Goal: Transaction & Acquisition: Purchase product/service

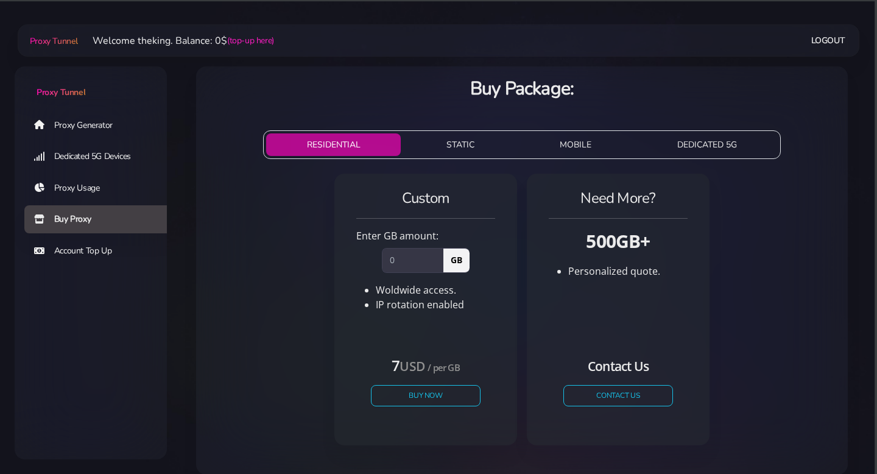
click at [116, 191] on link "Proxy Usage" at bounding box center [100, 188] width 152 height 28
click at [115, 122] on link "Proxy Generator" at bounding box center [100, 125] width 152 height 28
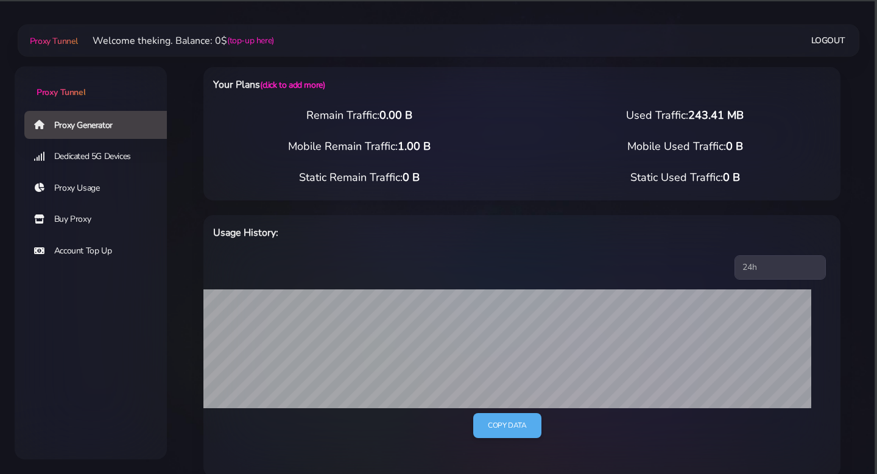
click at [128, 154] on link "Dedicated 5G Devices" at bounding box center [100, 157] width 152 height 28
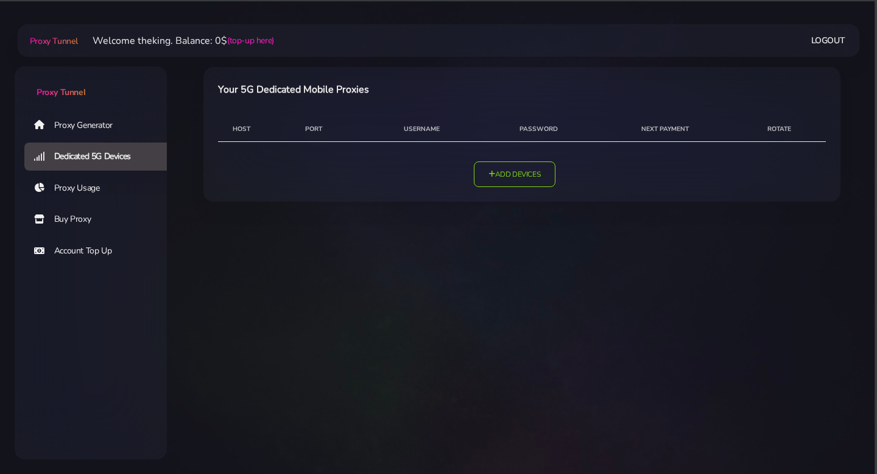
click at [118, 180] on link "Proxy Usage" at bounding box center [100, 188] width 152 height 28
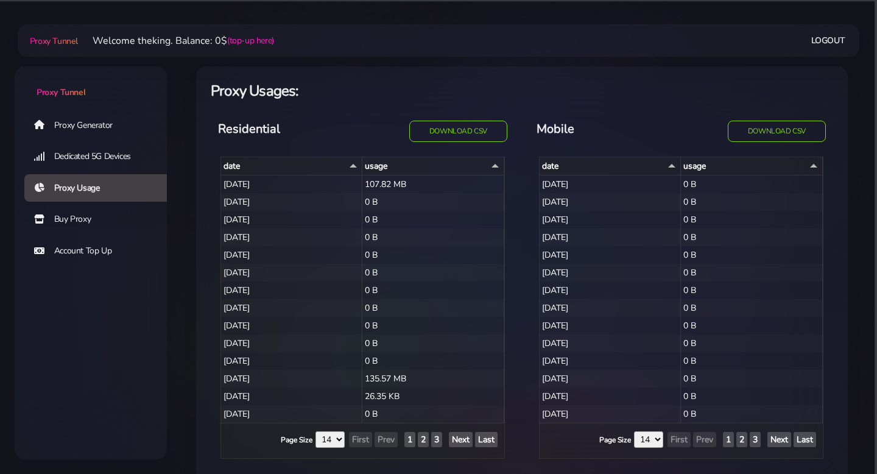
select select "14"
click at [106, 219] on link "Buy Proxy" at bounding box center [100, 219] width 152 height 28
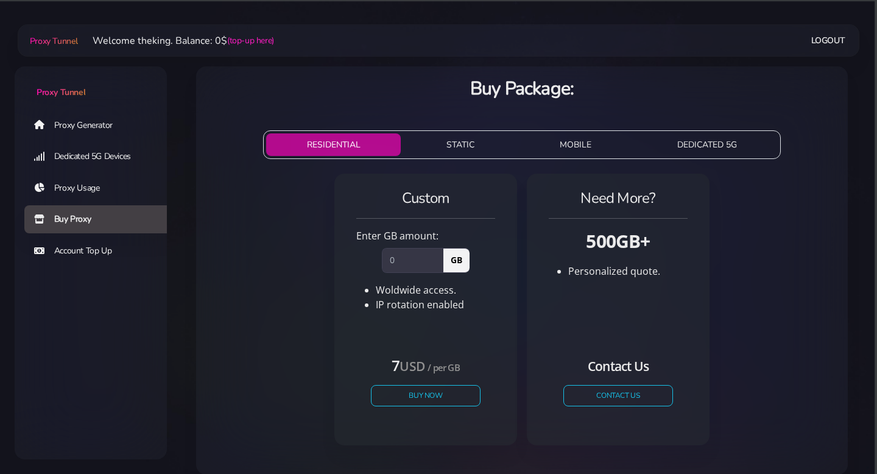
click at [106, 193] on link "Proxy Usage" at bounding box center [100, 188] width 152 height 28
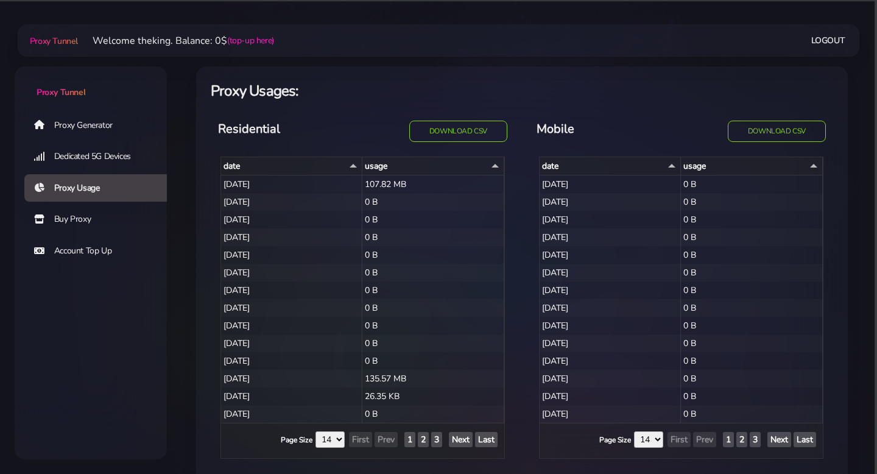
select select "14"
click at [99, 213] on link "Buy Proxy" at bounding box center [100, 219] width 152 height 28
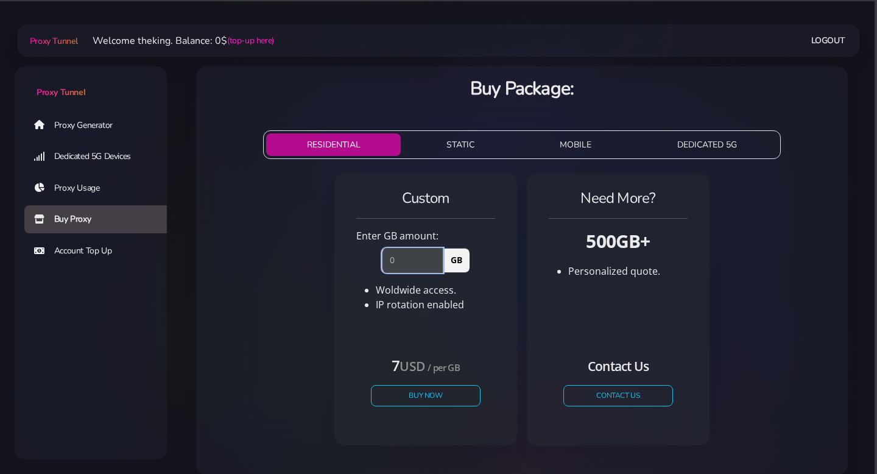
click at [396, 257] on input "number" at bounding box center [413, 260] width 62 height 24
type input "2"
click at [316, 261] on div "Custom Enter GB amount: 2 GB Woldwide access. IP rotation enabled USD" at bounding box center [522, 314] width 632 height 291
click at [409, 397] on button "Buy Now" at bounding box center [426, 395] width 112 height 21
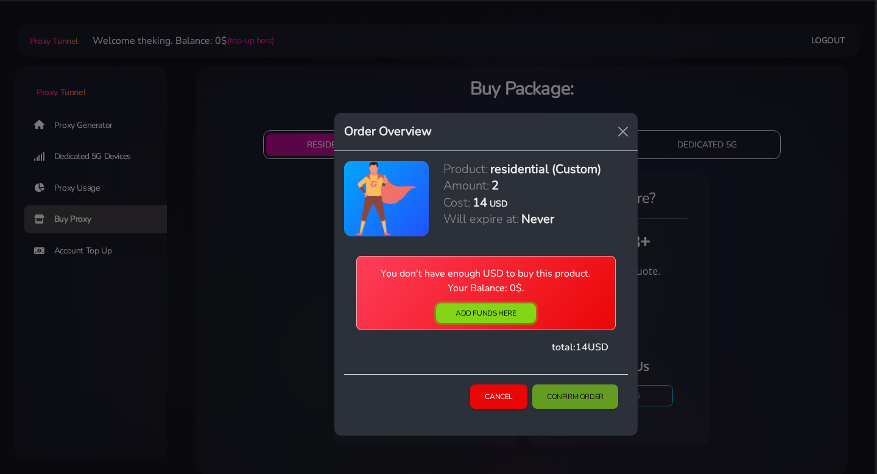
click at [517, 315] on link "ADD FUNDS HERE" at bounding box center [485, 312] width 99 height 19
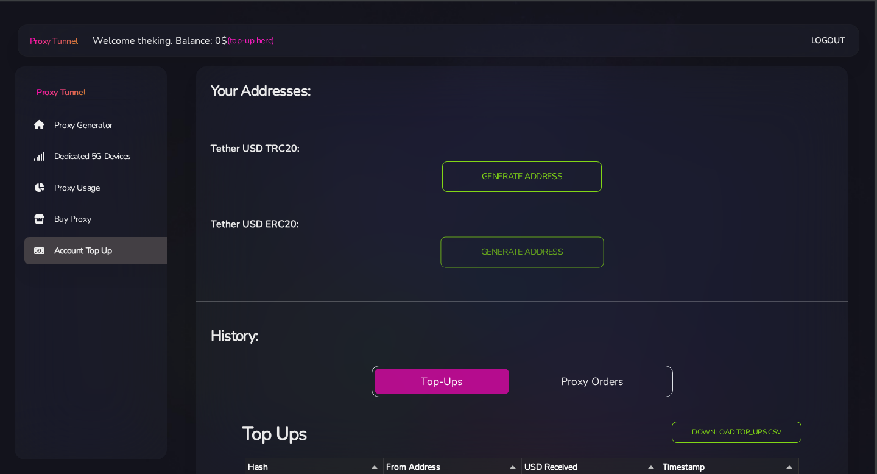
click at [509, 250] on input "GENERATE ADDRESS" at bounding box center [521, 251] width 163 height 31
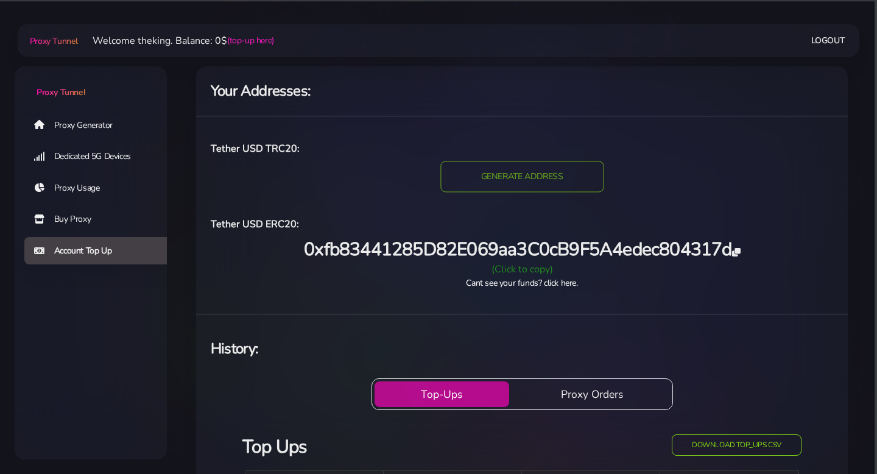
click at [531, 167] on input "GENERATE ADDRESS" at bounding box center [521, 176] width 163 height 31
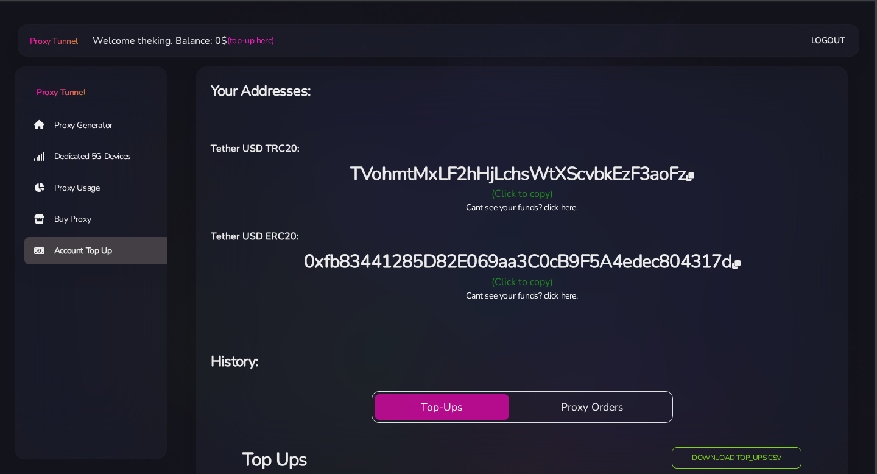
click at [443, 174] on span "TVohmtMxLF2hHjLchsWtXScvbkEzF3aoFz" at bounding box center [522, 173] width 344 height 25
click at [102, 188] on link "Proxy Usage" at bounding box center [100, 188] width 152 height 28
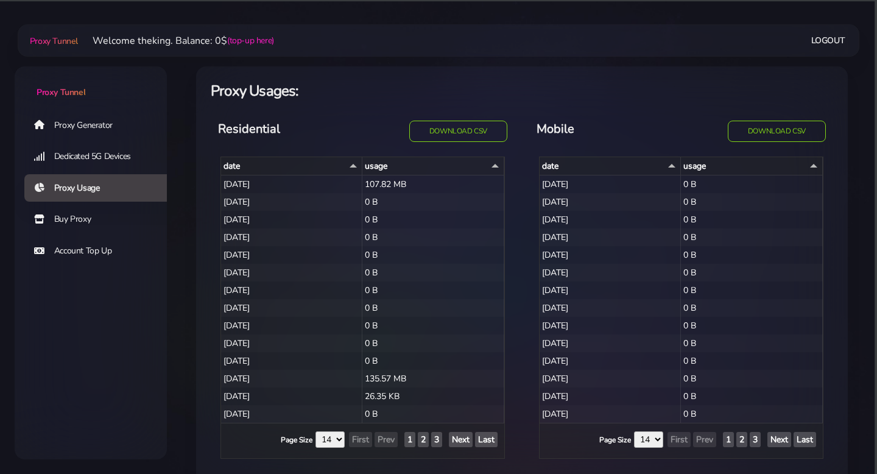
select select "14"
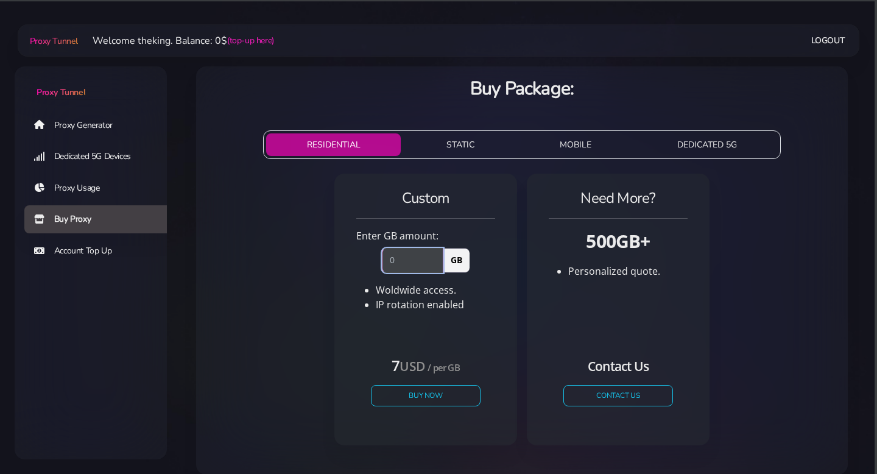
click at [426, 269] on input "number" at bounding box center [413, 260] width 62 height 24
type input "2"
click at [434, 327] on div "Custom Enter GB amount: 2 GB Woldwide access. IP rotation enabled" at bounding box center [426, 264] width 154 height 152
click at [429, 397] on button "Buy Now" at bounding box center [426, 395] width 112 height 21
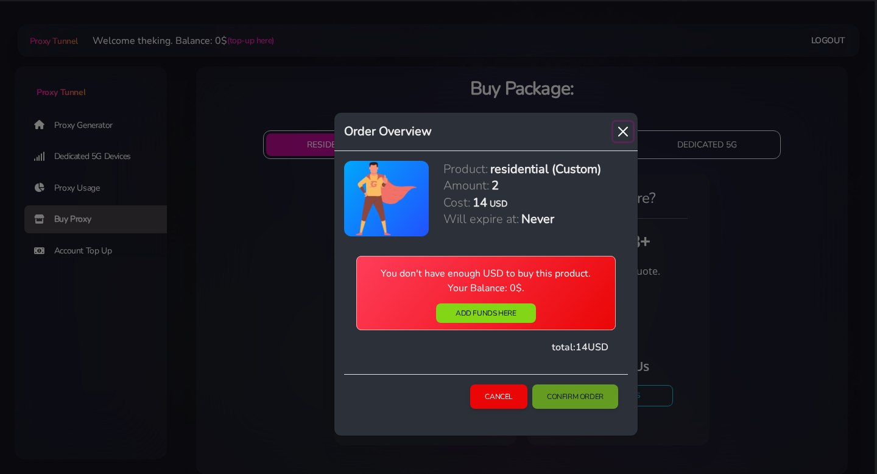
click at [618, 132] on button "Close" at bounding box center [623, 131] width 19 height 19
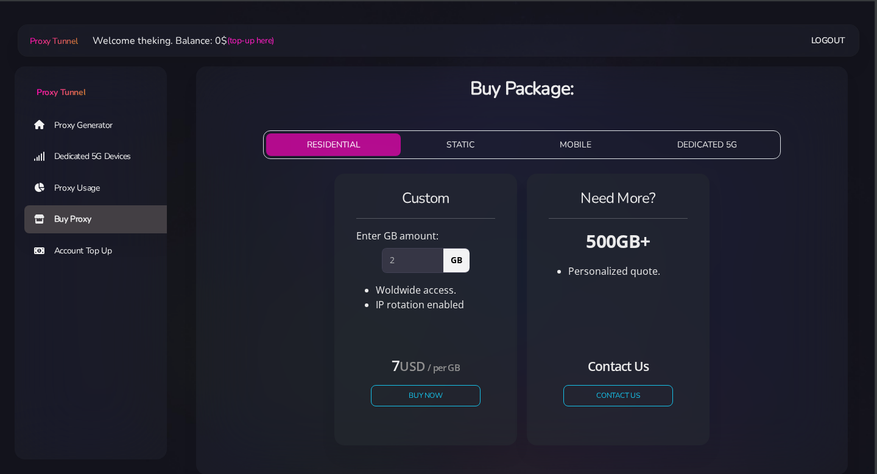
click at [92, 121] on link "Proxy Generator" at bounding box center [100, 125] width 152 height 28
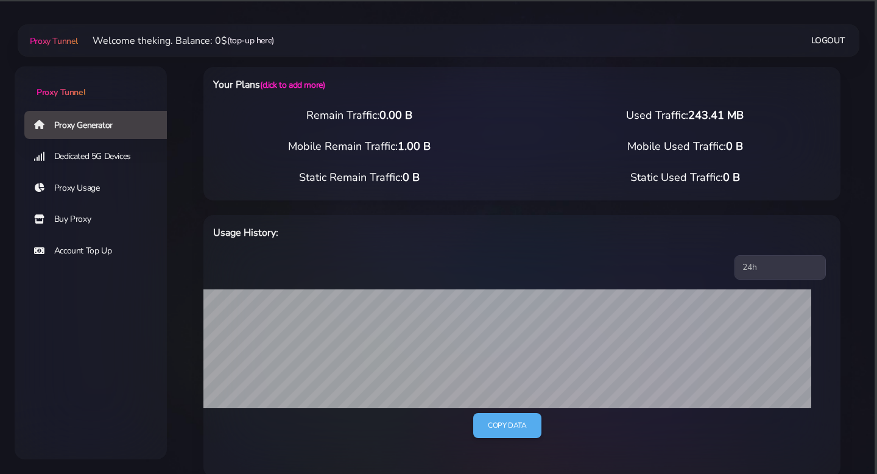
click at [255, 45] on link "(top-up here)" at bounding box center [250, 40] width 47 height 13
